Goal: Information Seeking & Learning: Learn about a topic

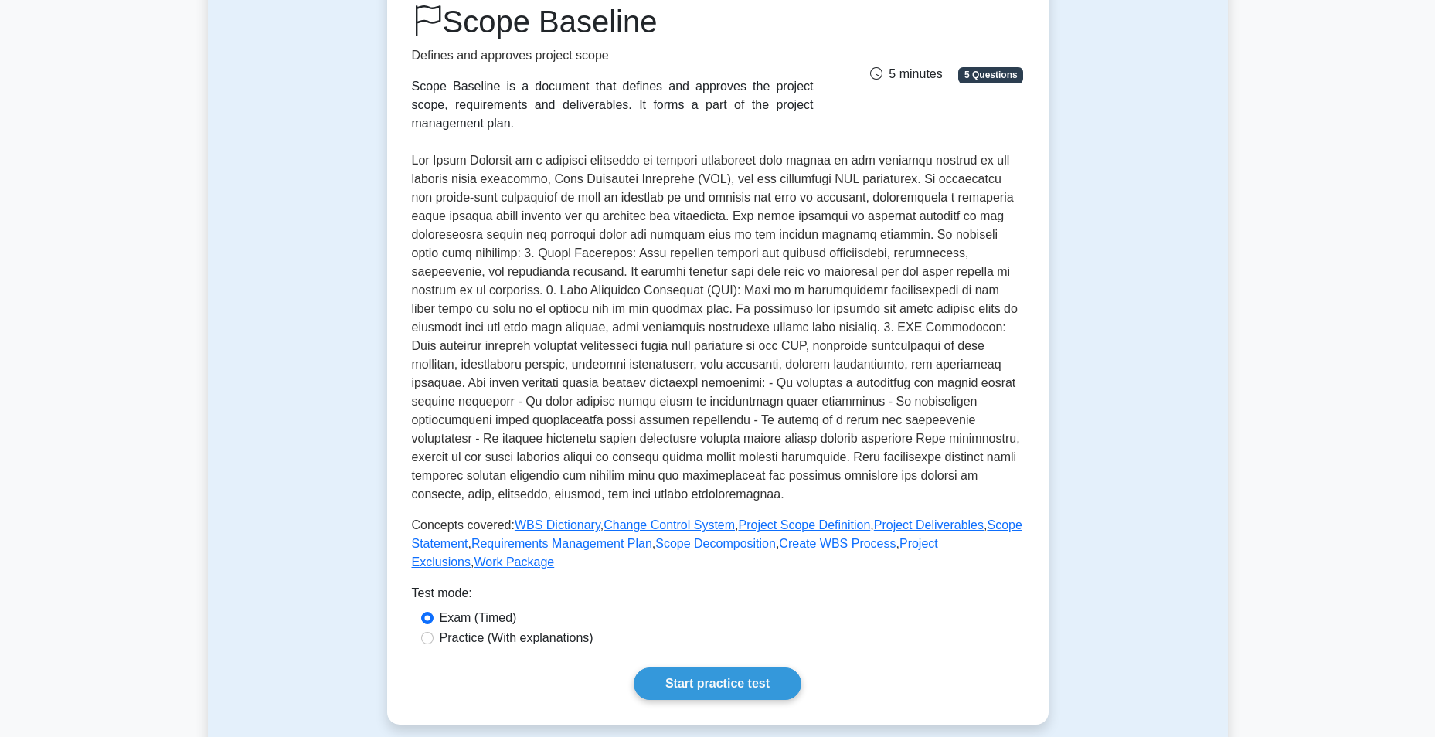
scroll to position [232, 0]
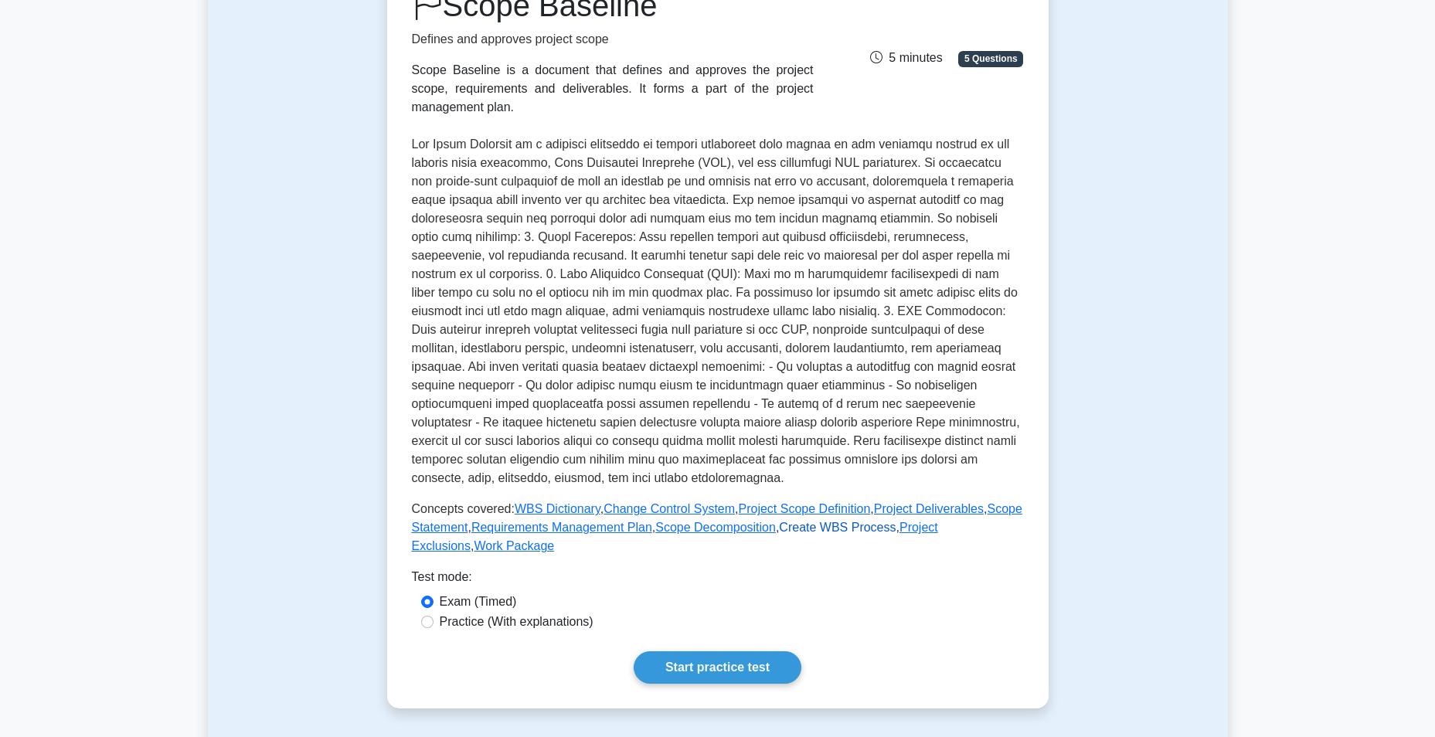
click at [807, 527] on link "Create WBS Process" at bounding box center [837, 527] width 117 height 13
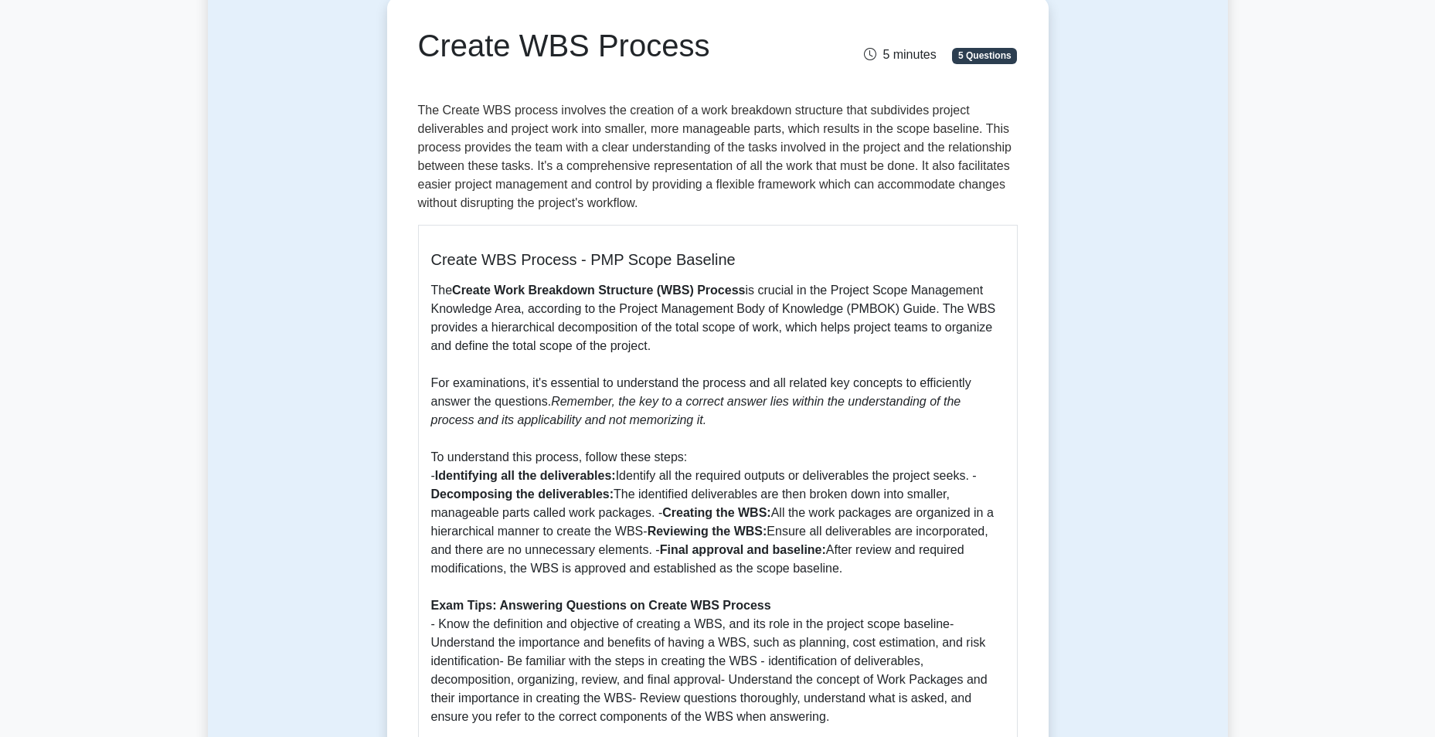
click at [831, 507] on p "The Create Work Breakdown Structure (WBS) Process is crucial in the Project Sco…" at bounding box center [717, 503] width 573 height 445
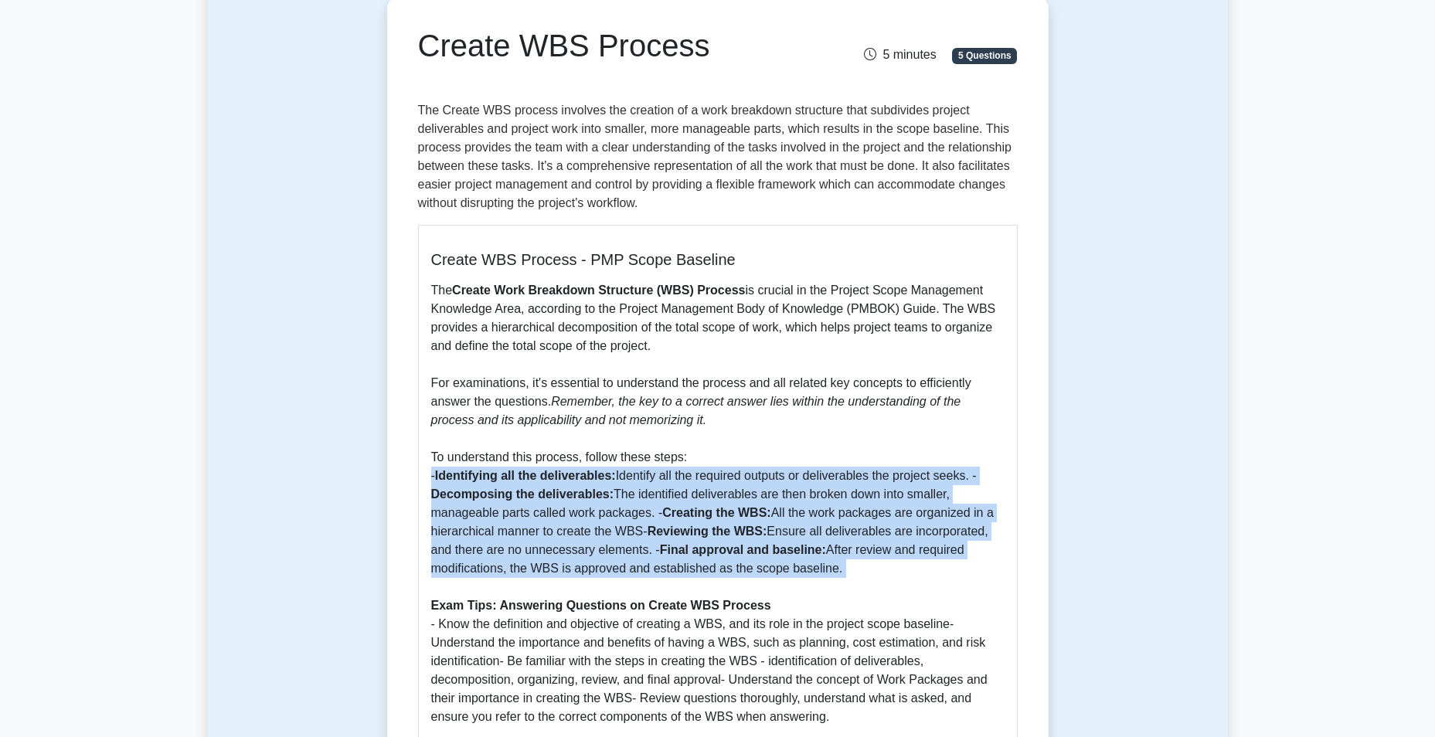
click at [831, 507] on p "The Create Work Breakdown Structure (WBS) Process is crucial in the Project Sco…" at bounding box center [717, 503] width 573 height 445
drag, startPoint x: 831, startPoint y: 507, endPoint x: 856, endPoint y: 515, distance: 26.1
click at [856, 515] on p "The Create Work Breakdown Structure (WBS) Process is crucial in the Project Sco…" at bounding box center [717, 503] width 573 height 445
